Goal: Navigation & Orientation: Find specific page/section

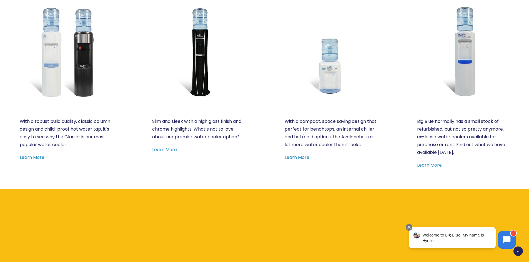
scroll to position [250, 0]
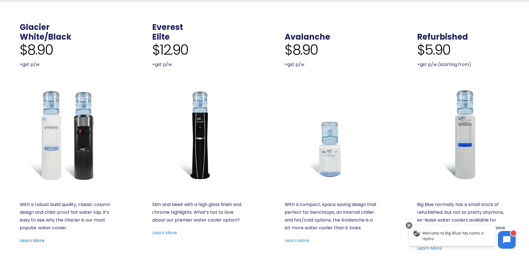
click at [25, 240] on link "Learn More" at bounding box center [32, 241] width 25 height 6
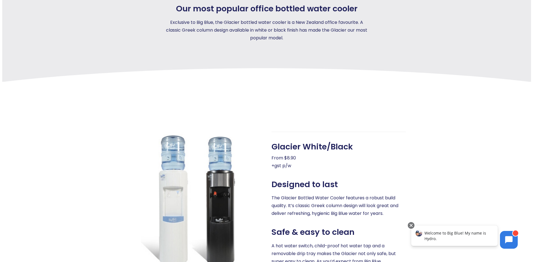
scroll to position [28, 0]
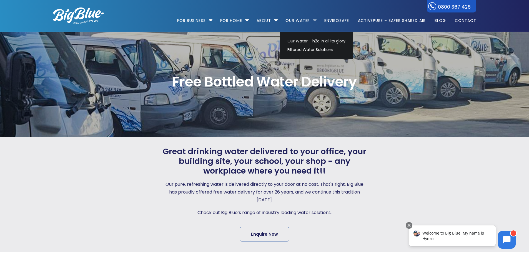
click at [313, 19] on li "Our Water Our Water – h2o in all its glory Filtered Water Solutions" at bounding box center [300, 18] width 38 height 32
click at [304, 20] on link "Our Water" at bounding box center [297, 18] width 32 height 36
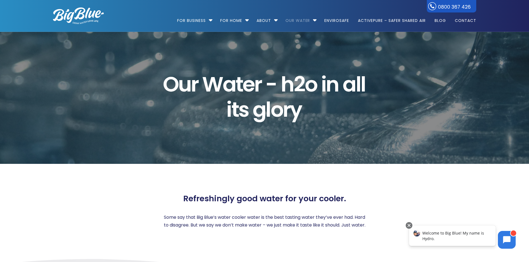
click at [106, 91] on div "O u r W a t e r - h 2 o i n a l l i t s g l o r y" at bounding box center [264, 98] width 423 height 52
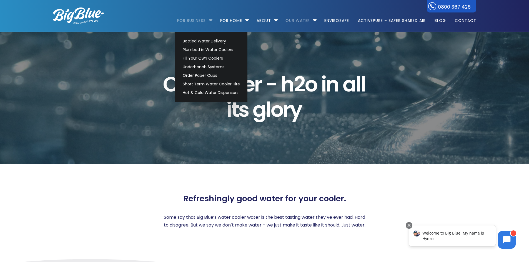
click at [191, 19] on link "For Business" at bounding box center [193, 18] width 32 height 36
click at [210, 40] on link "Bottled Water Delivery" at bounding box center [211, 41] width 62 height 9
